Goal: Navigation & Orientation: Find specific page/section

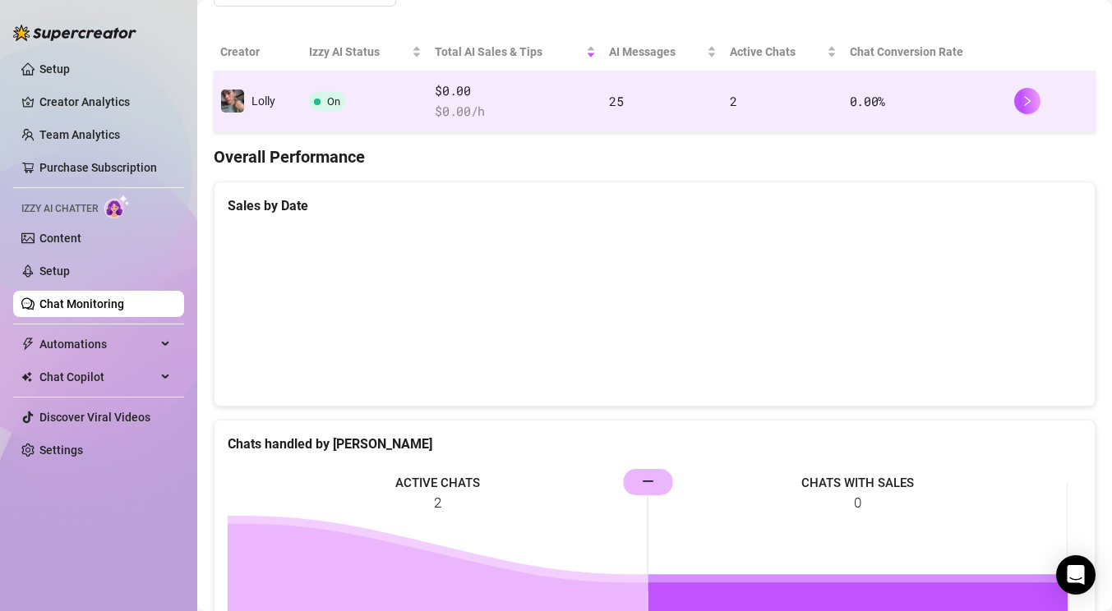
click at [395, 98] on td "On" at bounding box center [365, 102] width 126 height 61
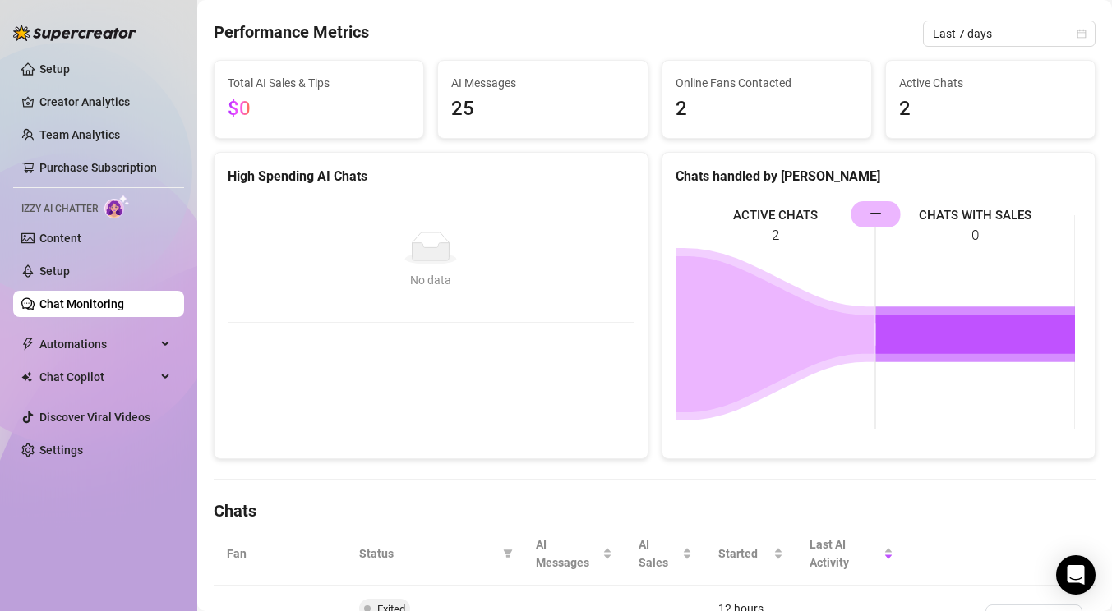
scroll to position [293, 0]
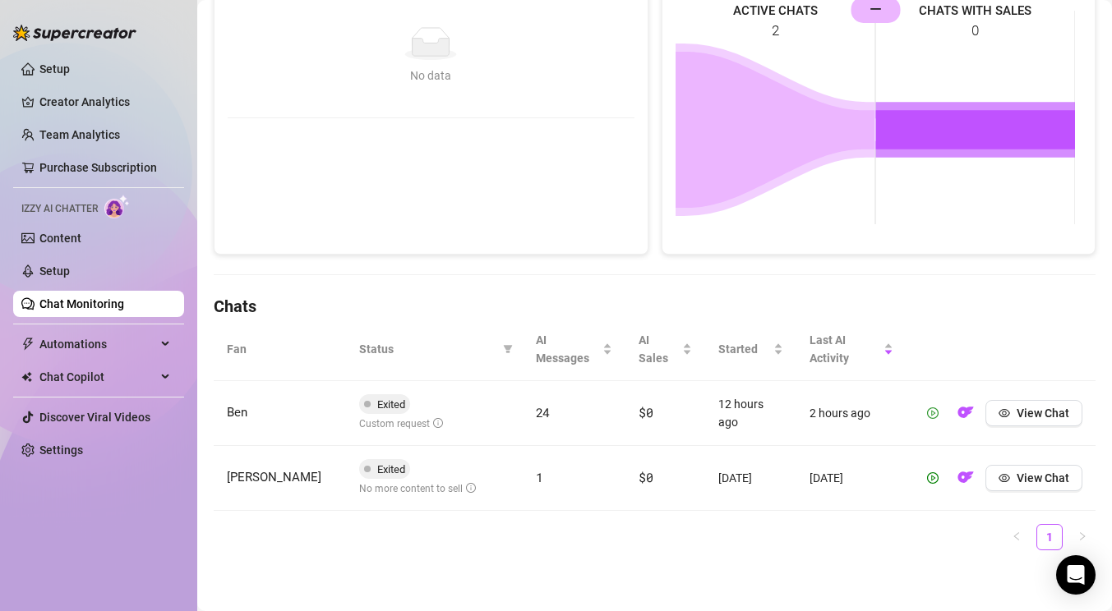
click at [927, 413] on icon "play-circle" at bounding box center [933, 414] width 12 height 12
click at [118, 302] on link "Chat Monitoring" at bounding box center [81, 304] width 85 height 13
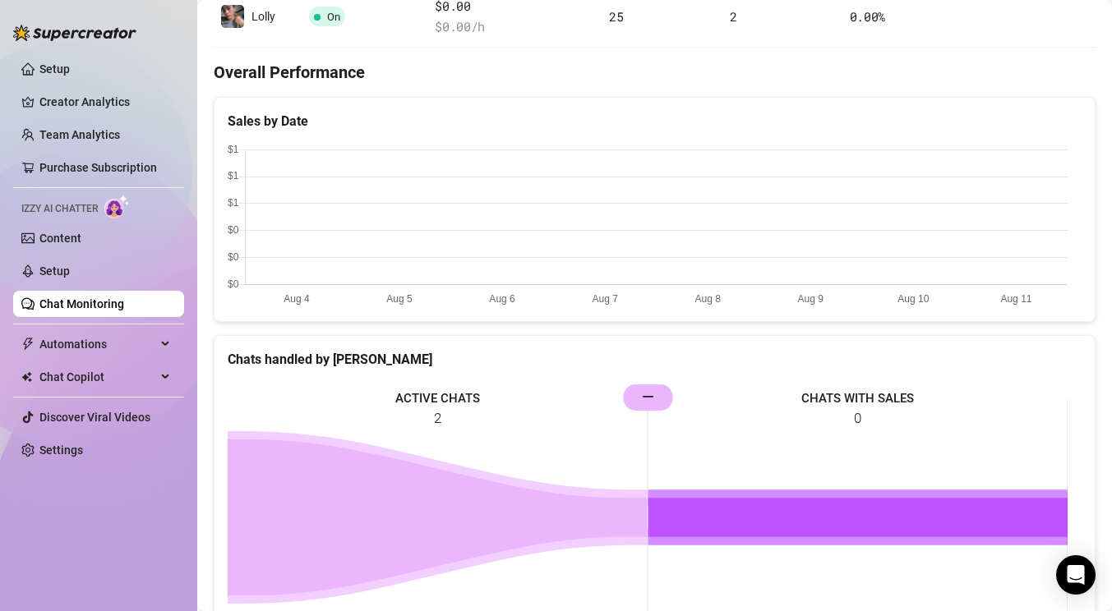
scroll to position [308, 0]
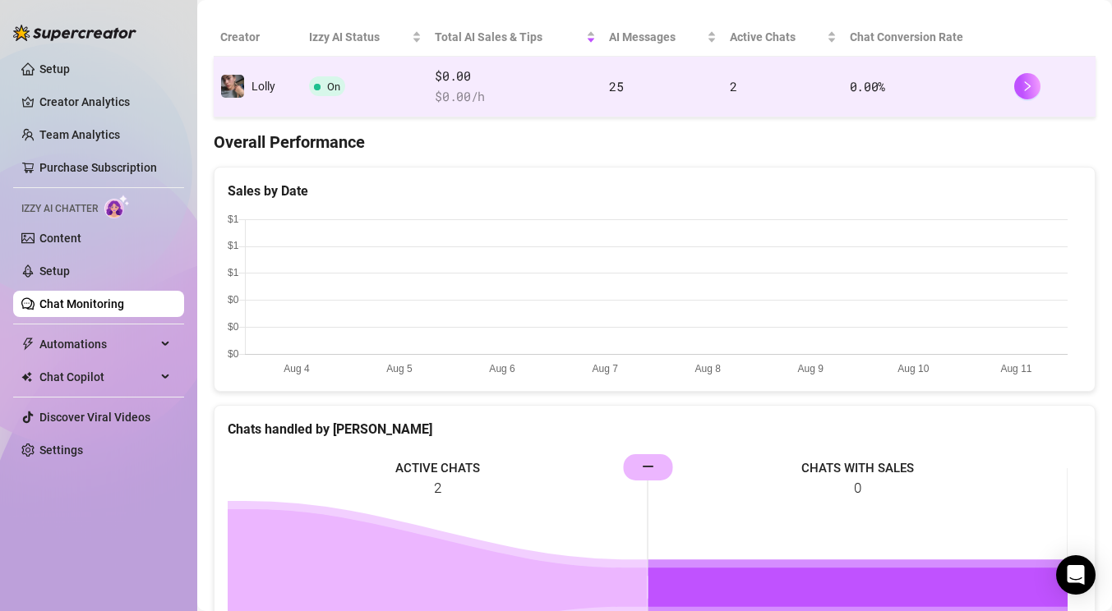
click at [398, 90] on td "On" at bounding box center [365, 87] width 126 height 61
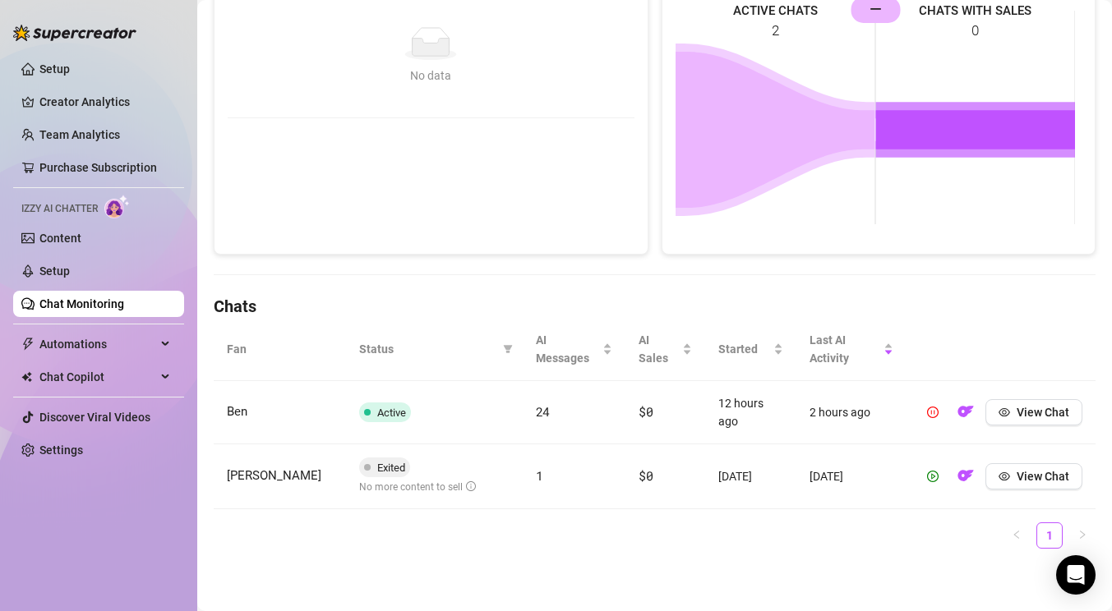
scroll to position [293, 0]
click at [104, 298] on link "Chat Monitoring" at bounding box center [81, 304] width 85 height 13
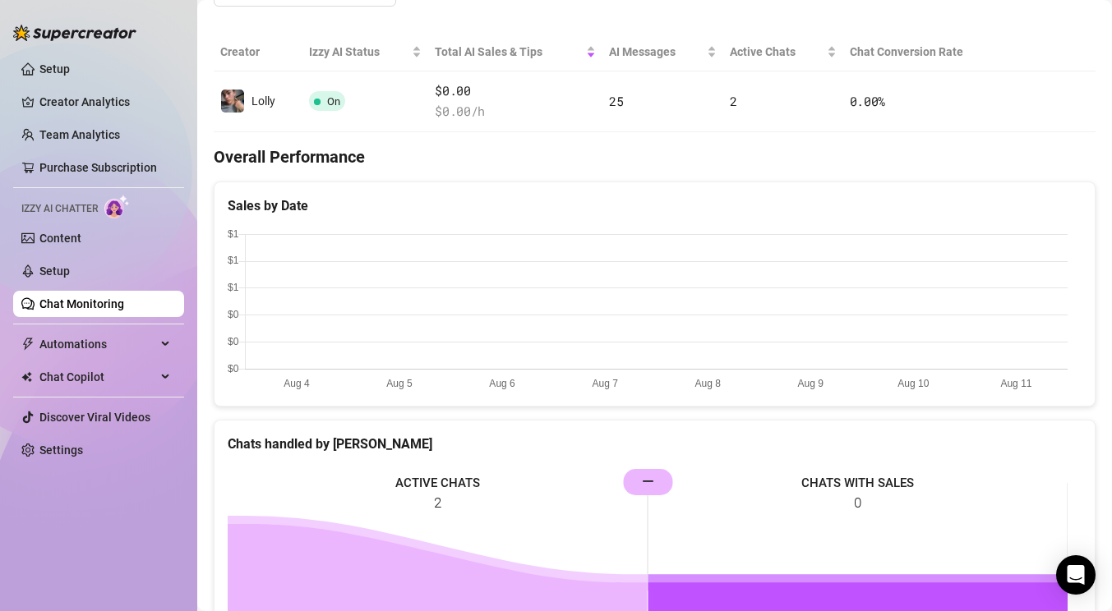
scroll to position [308, 0]
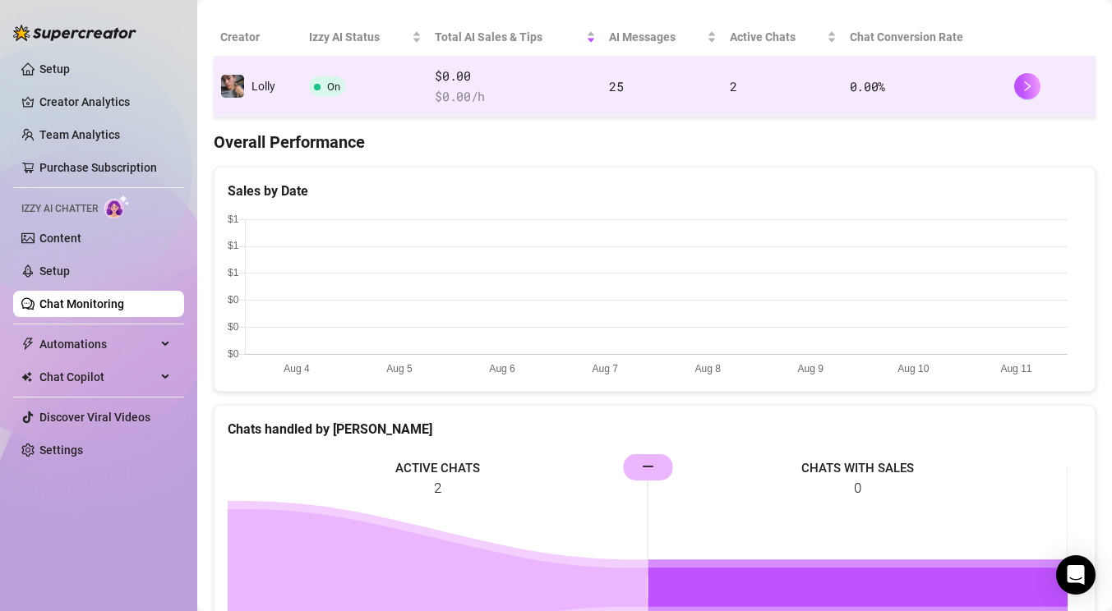
click at [380, 89] on td "On" at bounding box center [365, 87] width 126 height 61
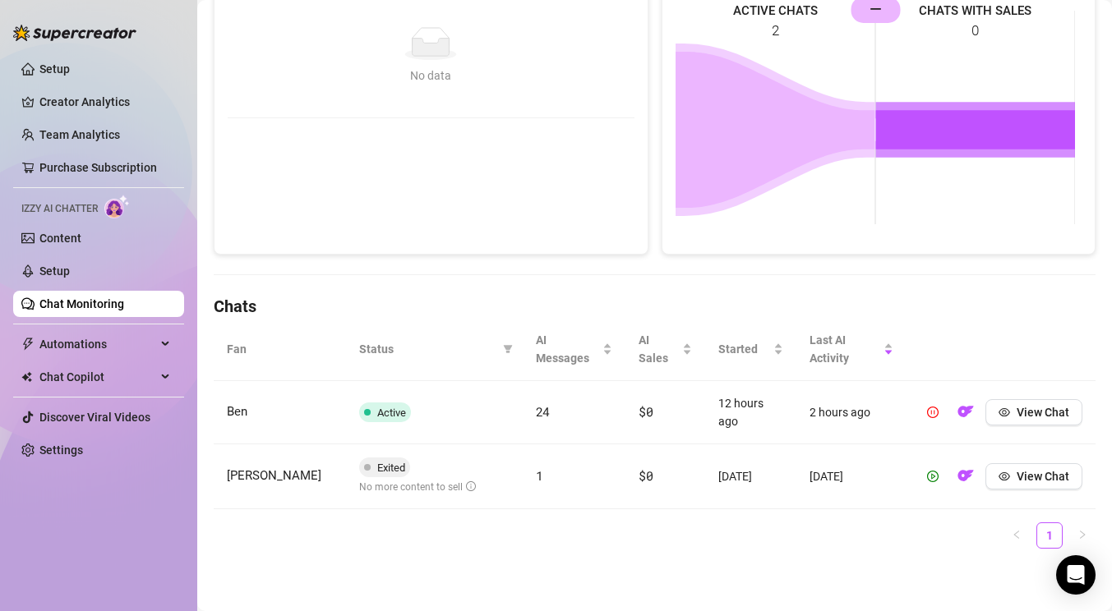
scroll to position [293, 0]
click at [107, 298] on link "Chat Monitoring" at bounding box center [81, 304] width 85 height 13
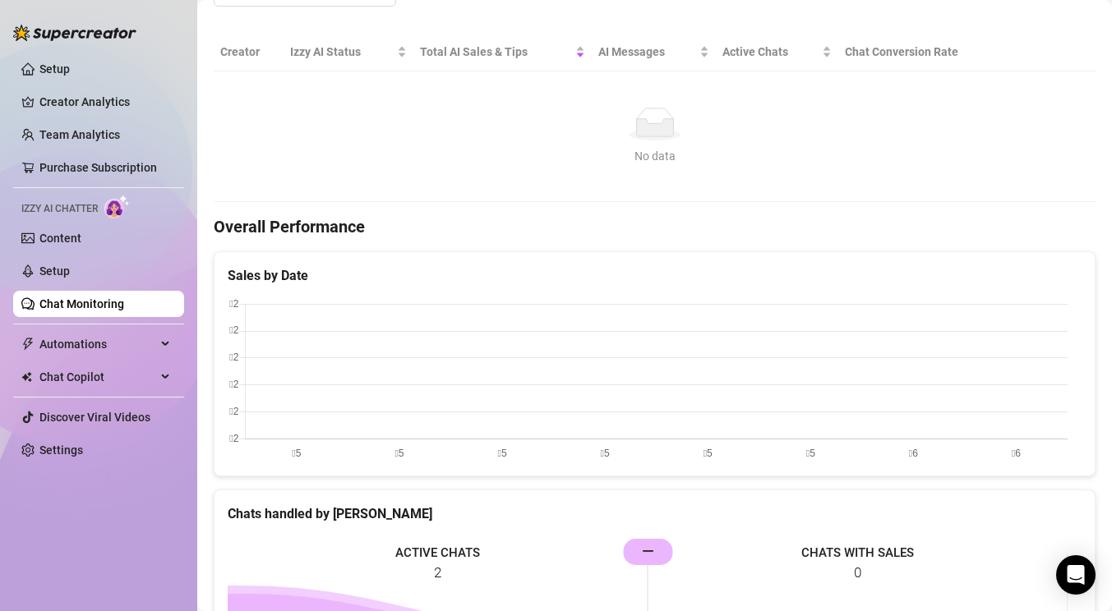
scroll to position [308, 0]
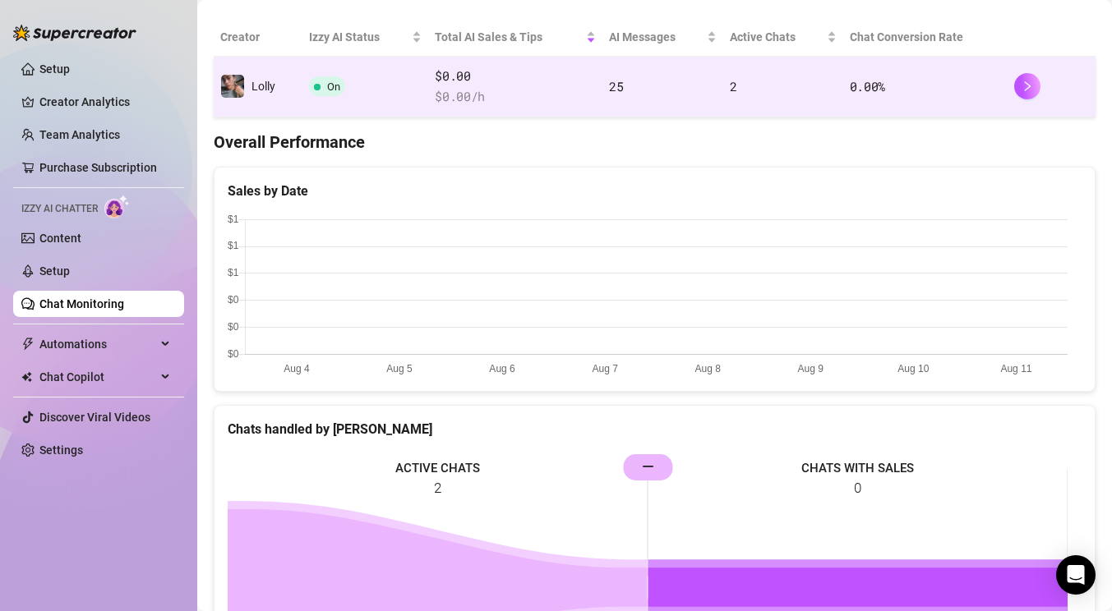
click at [403, 99] on td "On" at bounding box center [365, 87] width 126 height 61
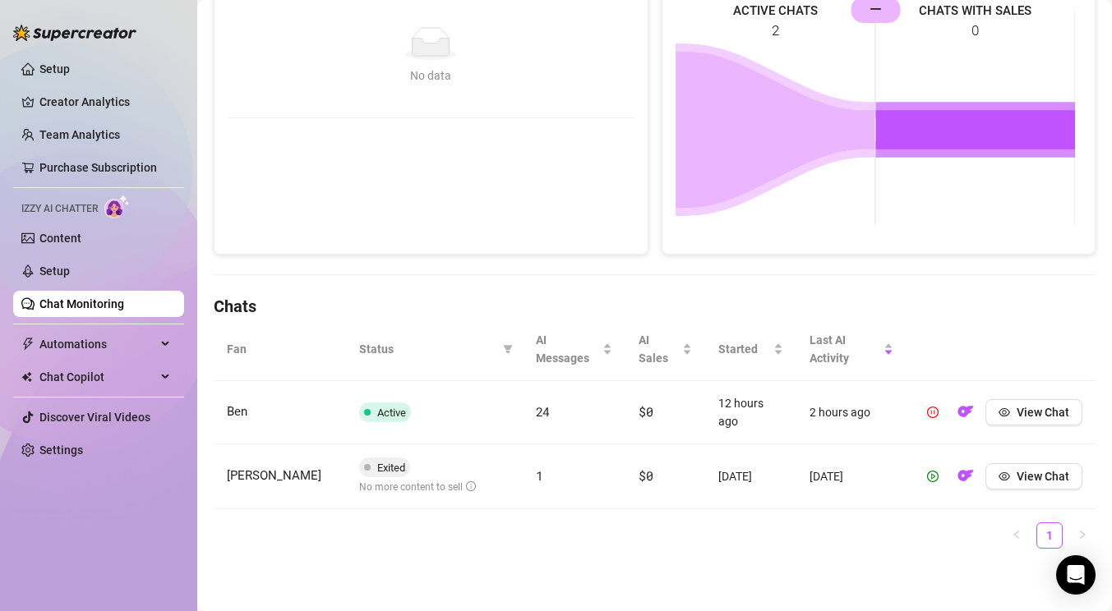
scroll to position [293, 0]
click at [71, 303] on link "Chat Monitoring" at bounding box center [81, 304] width 85 height 13
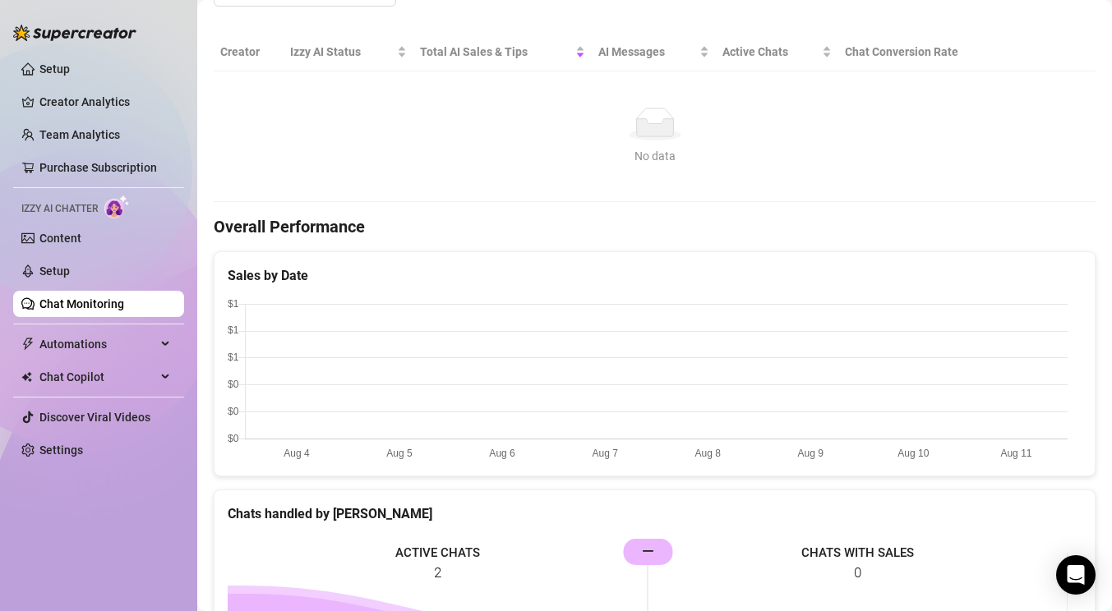
scroll to position [308, 0]
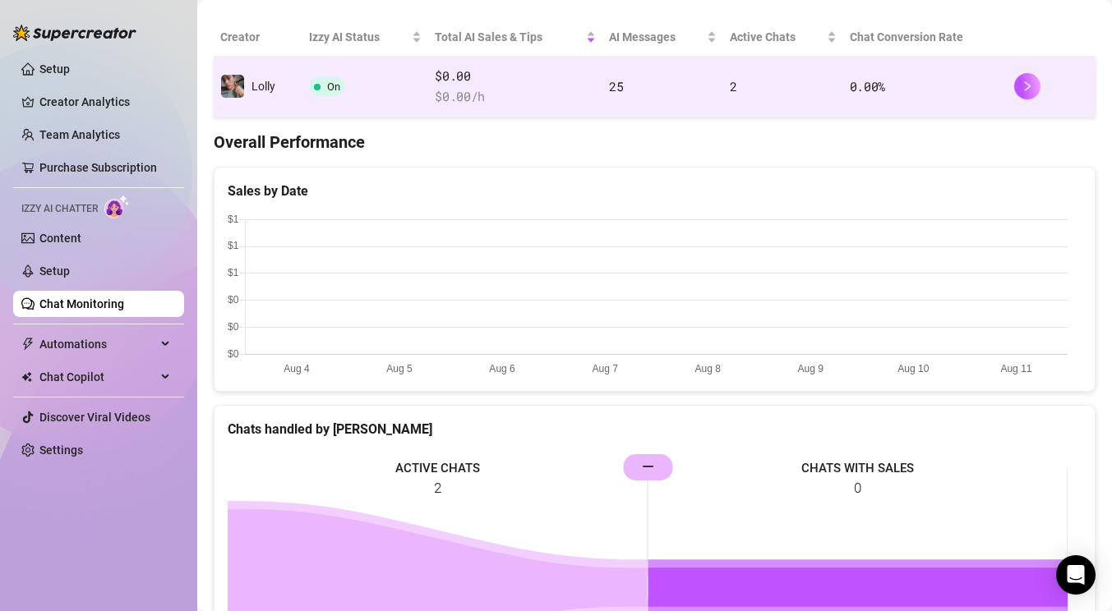
click at [394, 93] on td "On" at bounding box center [365, 87] width 126 height 61
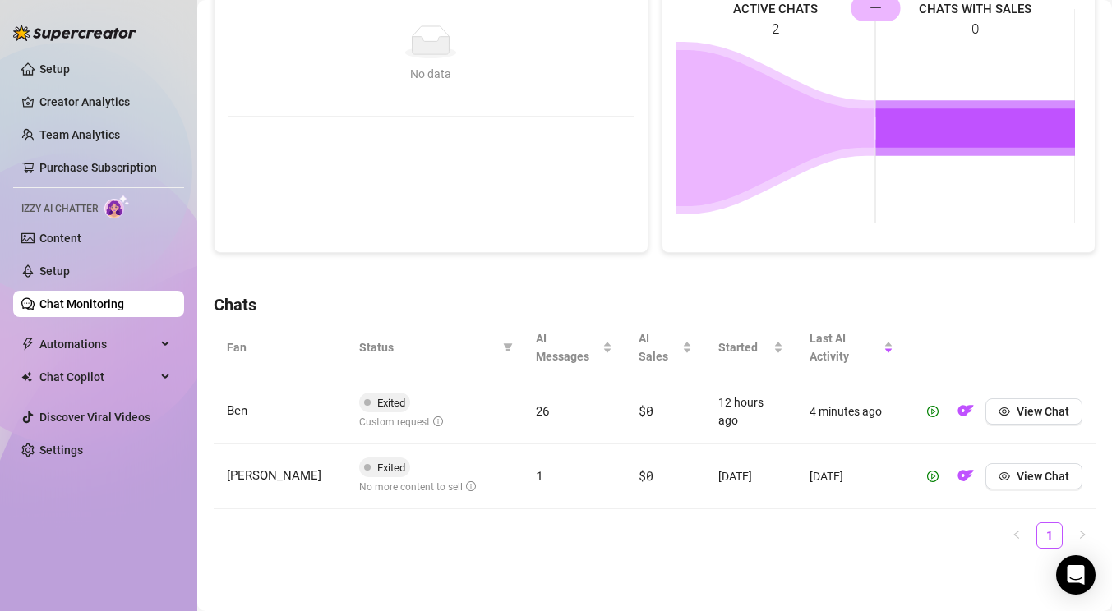
scroll to position [16, 0]
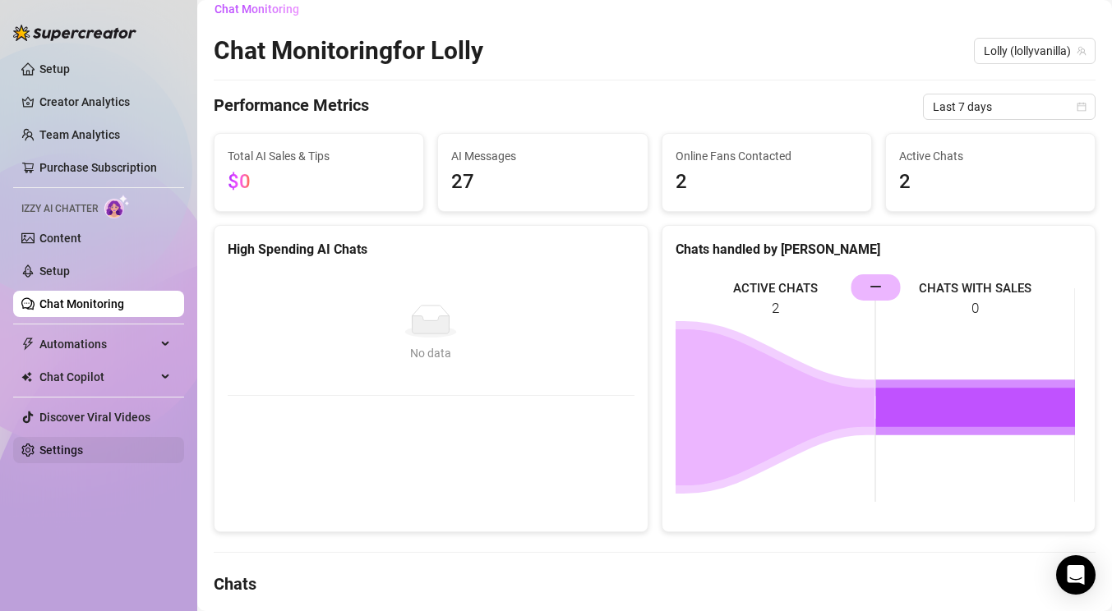
click at [69, 447] on link "Settings" at bounding box center [61, 450] width 44 height 13
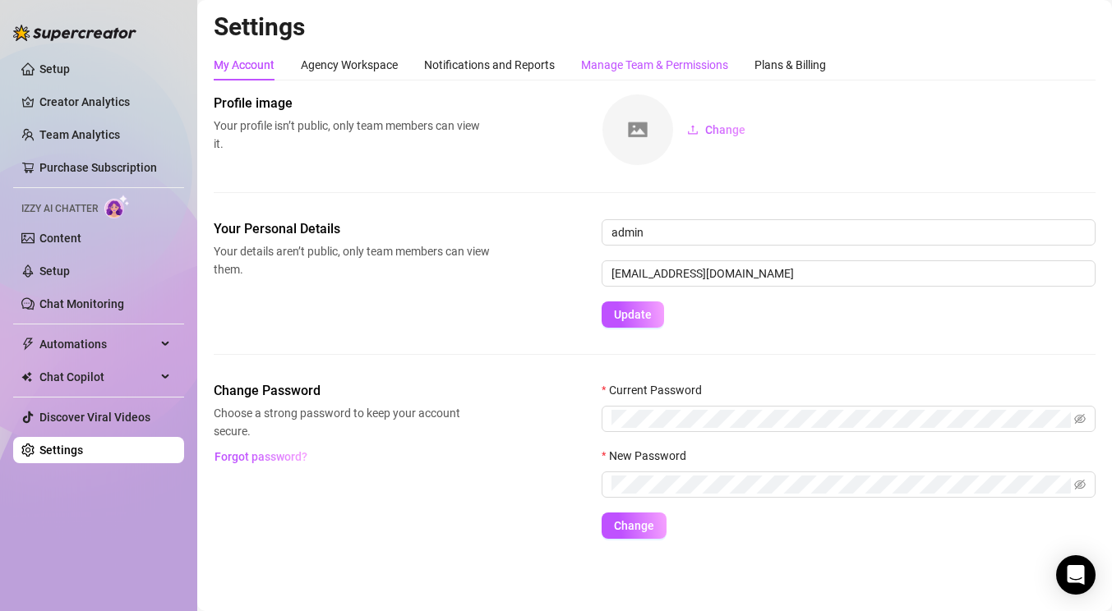
click at [602, 64] on div "Manage Team & Permissions" at bounding box center [654, 65] width 147 height 18
click at [782, 67] on div "Plans & Billing" at bounding box center [790, 65] width 72 height 18
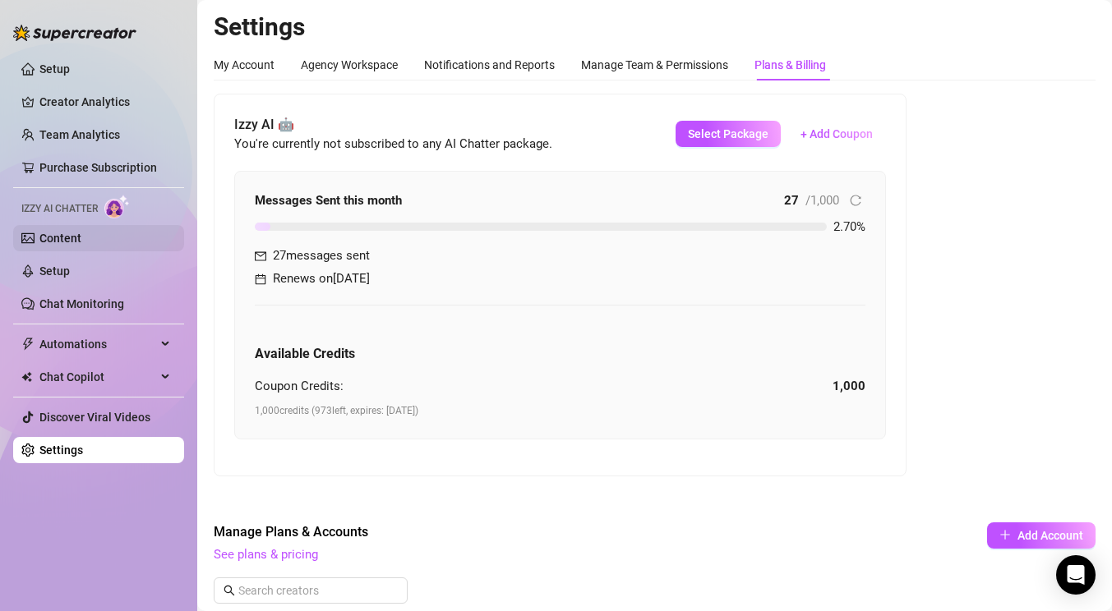
click at [52, 235] on link "Content" at bounding box center [60, 238] width 42 height 13
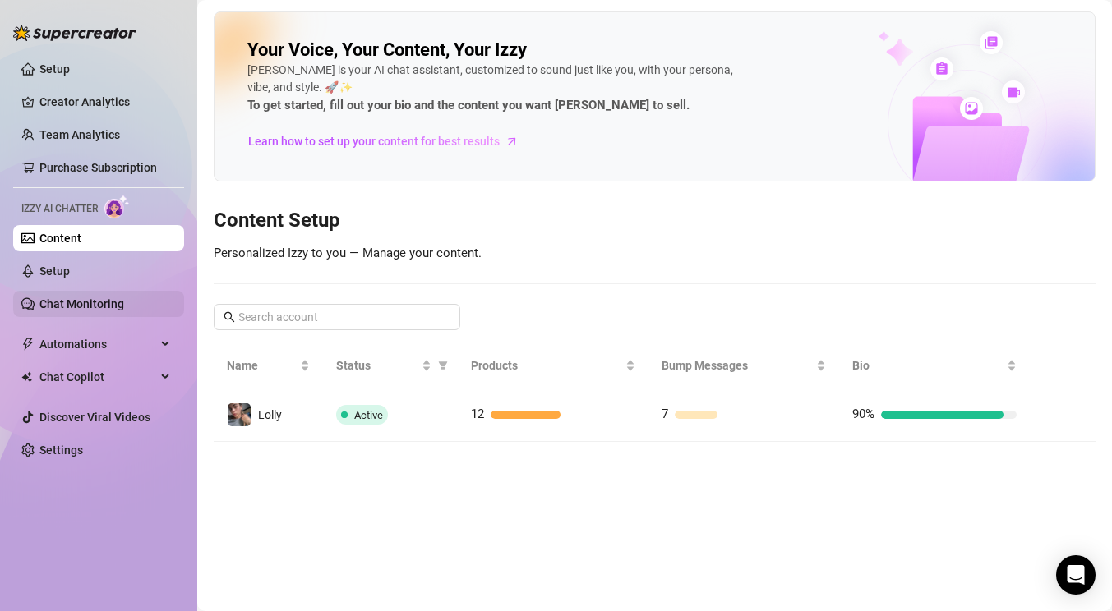
click at [88, 298] on link "Chat Monitoring" at bounding box center [81, 304] width 85 height 13
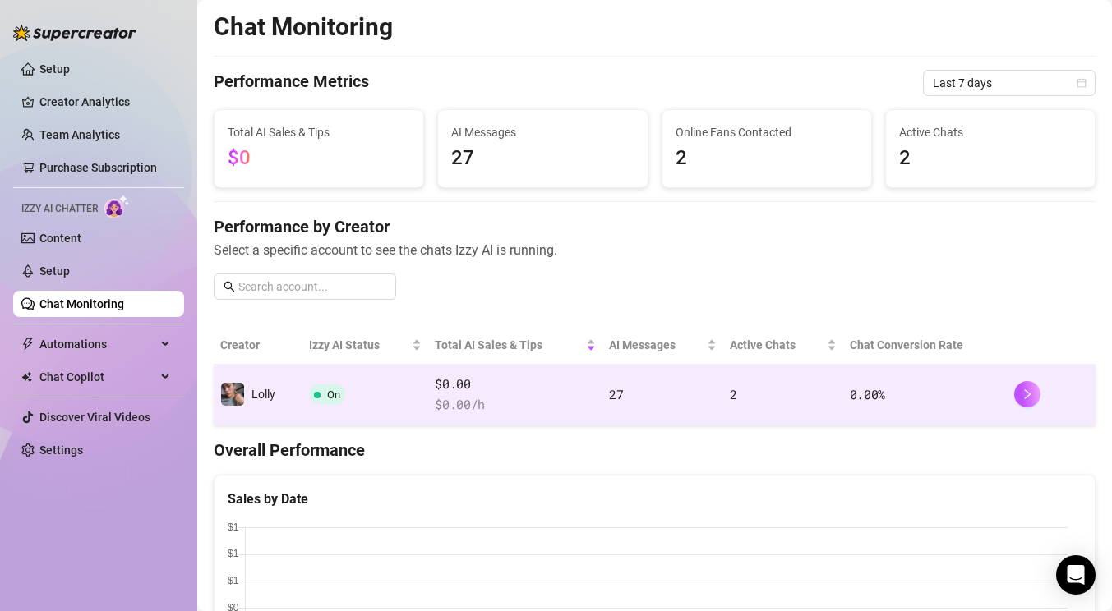
click at [522, 381] on span "$0.00" at bounding box center [515, 385] width 161 height 20
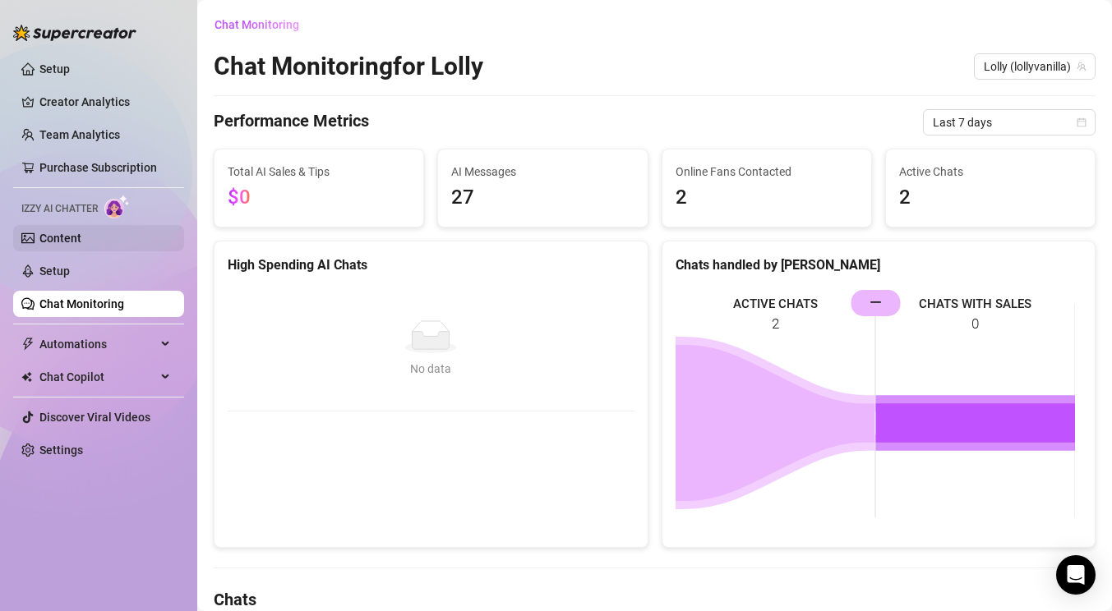
click at [71, 237] on link "Content" at bounding box center [60, 238] width 42 height 13
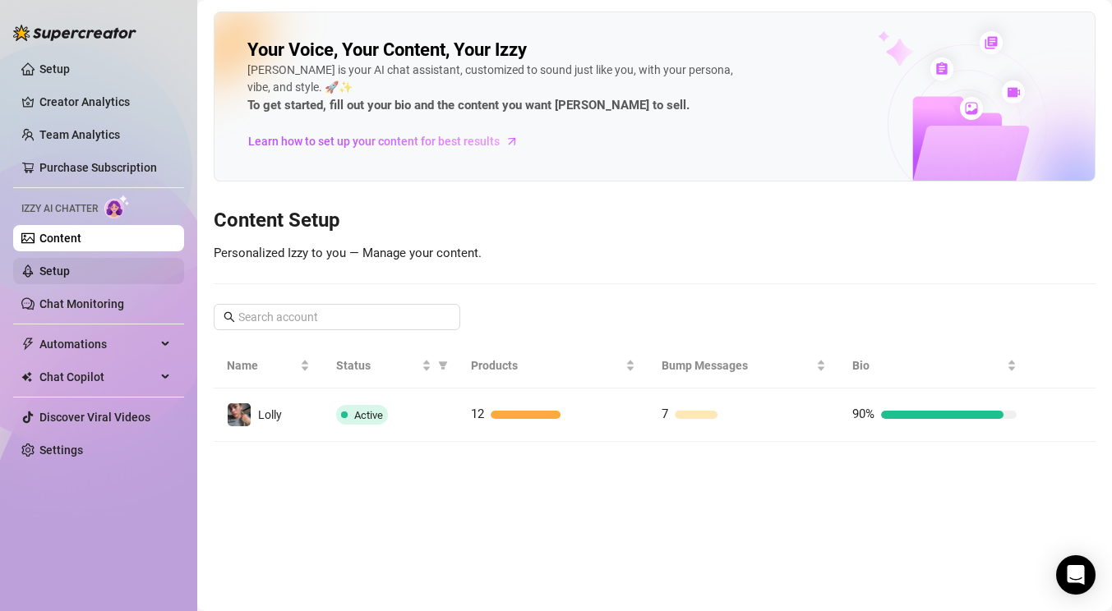
click at [69, 267] on link "Setup" at bounding box center [54, 271] width 30 height 13
